Goal: Task Accomplishment & Management: Use online tool/utility

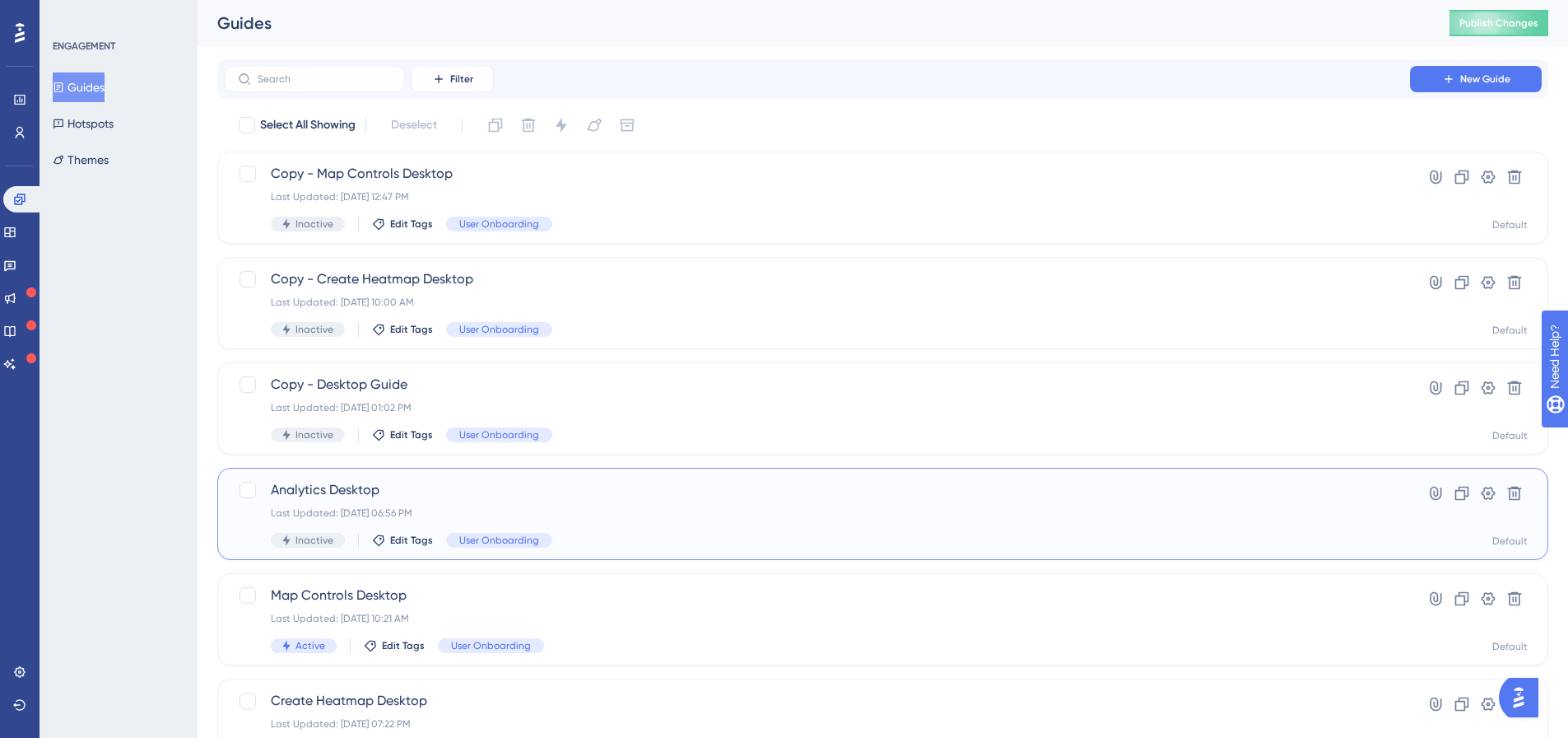
click at [503, 501] on div "Analytics Desktop Last Updated: Oct 02 2025, 06:56 PM Inactive Edit Tags User O…" at bounding box center [817, 514] width 1092 height 67
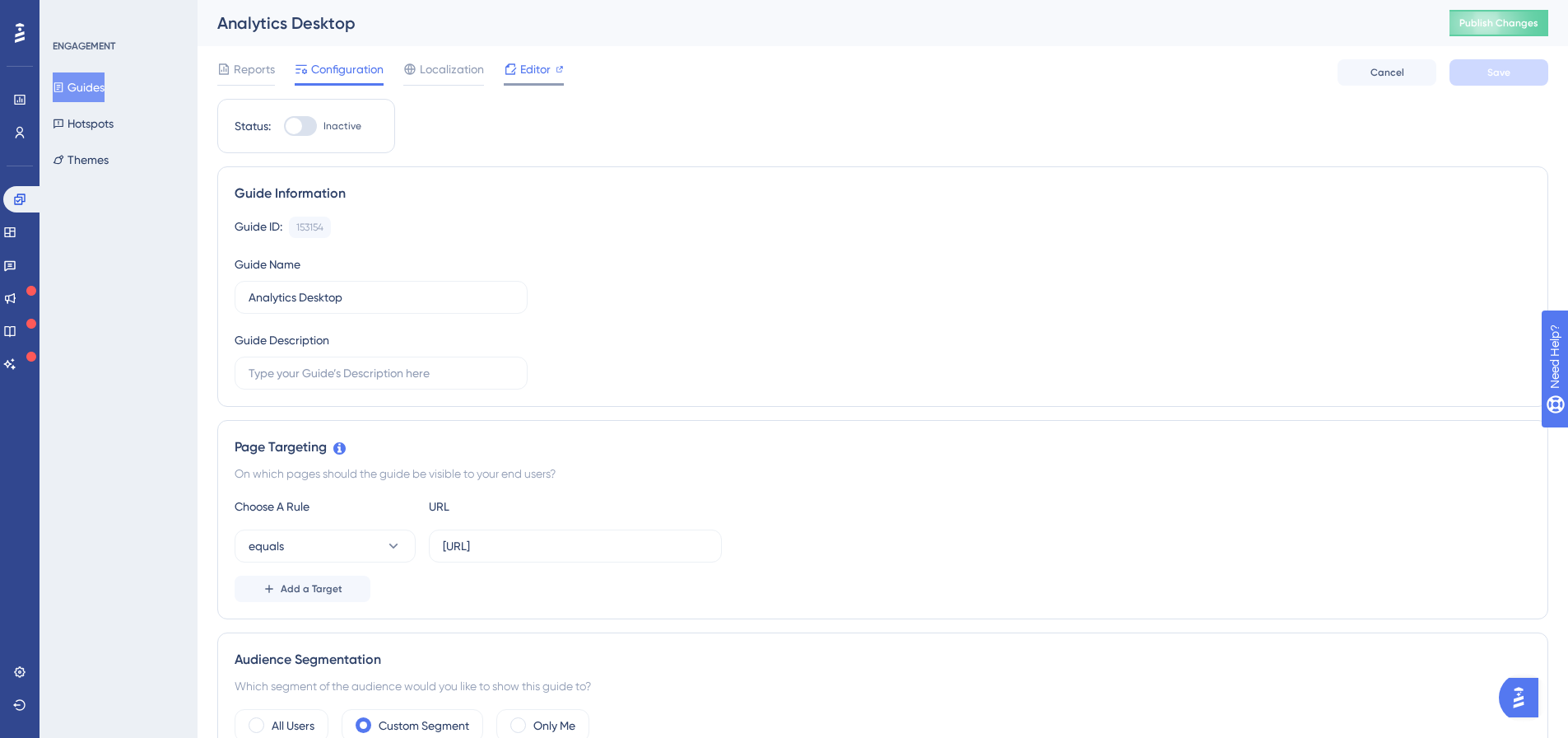
click at [534, 71] on span "Editor" at bounding box center [535, 69] width 31 height 20
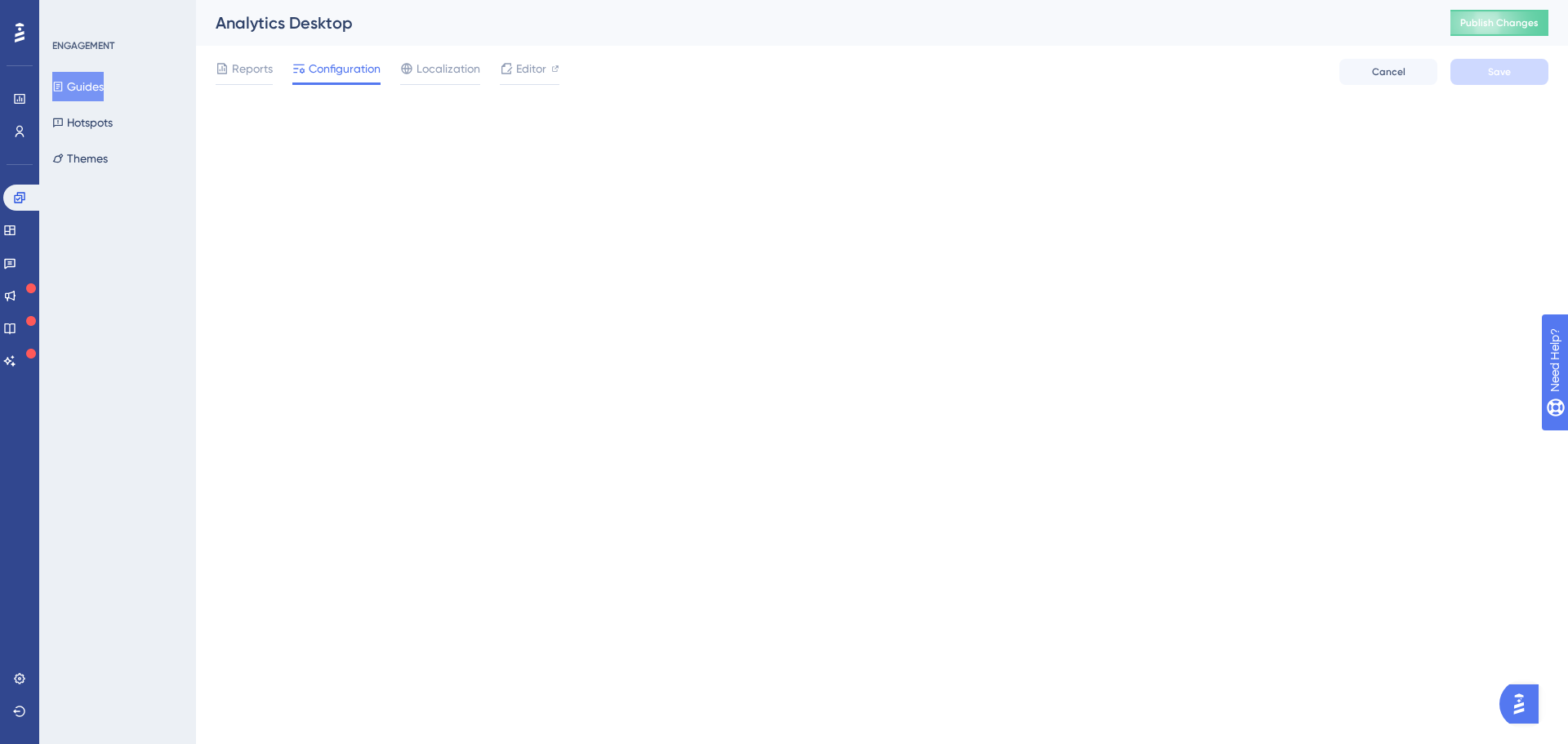
click at [97, 85] on button "Guides" at bounding box center [78, 86] width 51 height 29
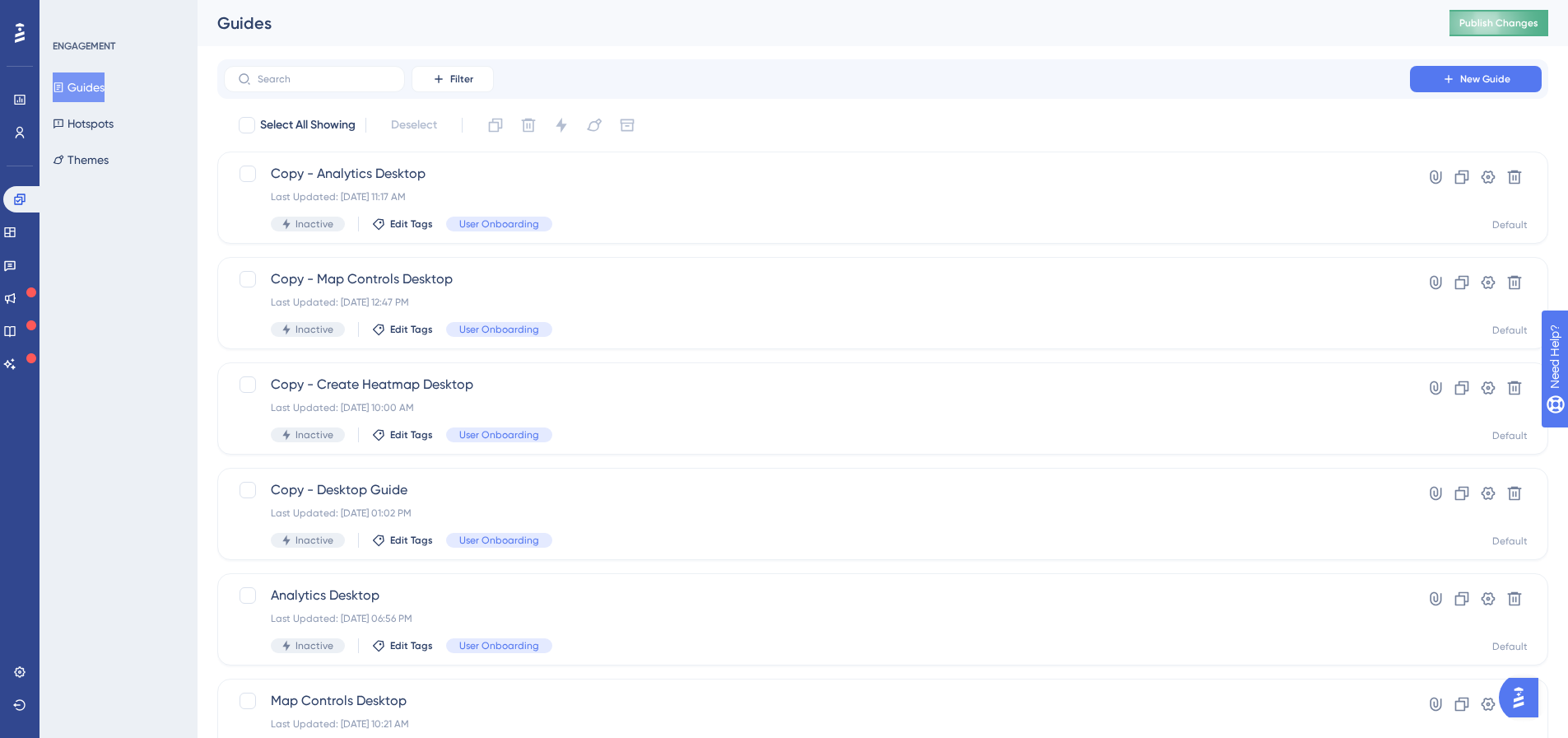
click at [1486, 12] on button "Publish Changes" at bounding box center [1498, 22] width 99 height 26
